Goal: Information Seeking & Learning: Learn about a topic

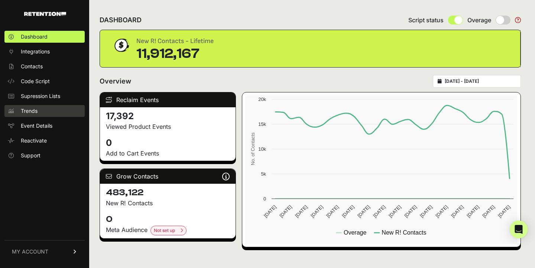
click at [31, 111] on span "Trends" at bounding box center [29, 110] width 17 height 7
